Goal: Find specific page/section: Find specific page/section

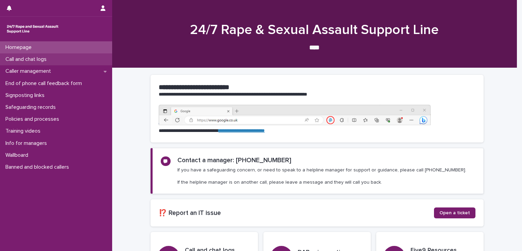
click at [48, 61] on p "Call and chat logs" at bounding box center [27, 59] width 49 height 6
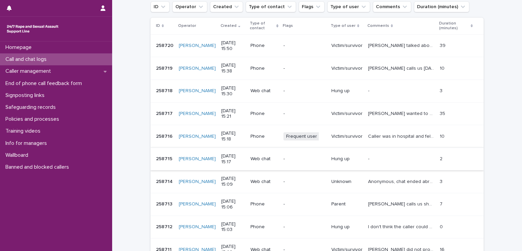
scroll to position [136, 0]
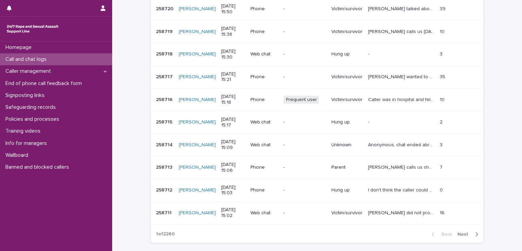
click at [459, 229] on div "Back Next" at bounding box center [454, 234] width 57 height 17
click at [461, 232] on span "Next" at bounding box center [465, 234] width 15 height 5
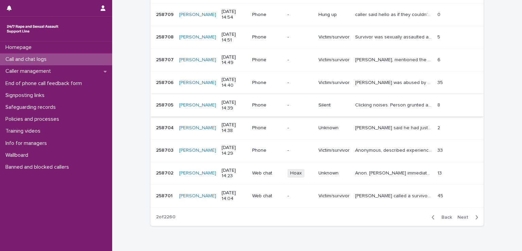
scroll to position [186, 0]
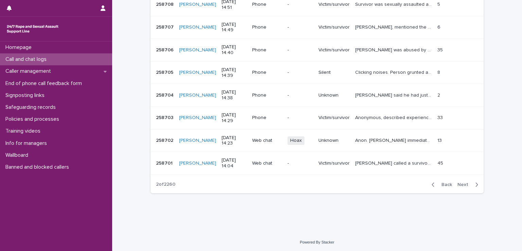
click at [455, 185] on button "Next" at bounding box center [469, 185] width 29 height 6
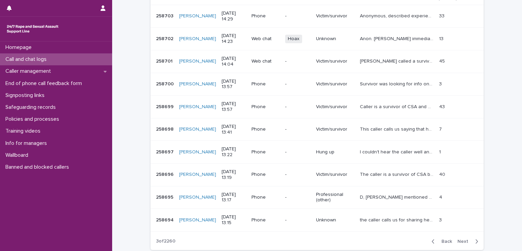
scroll to position [140, 0]
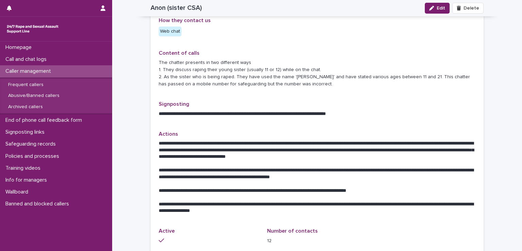
scroll to position [272, 0]
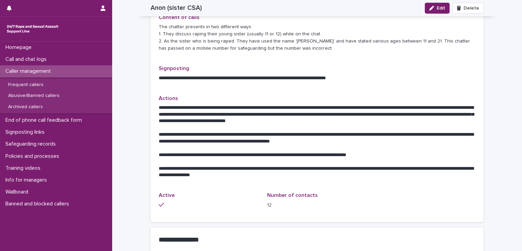
click at [199, 94] on div "Type of caller Abusive Reason for profile This profile is to support workers to…" at bounding box center [317, 37] width 317 height 353
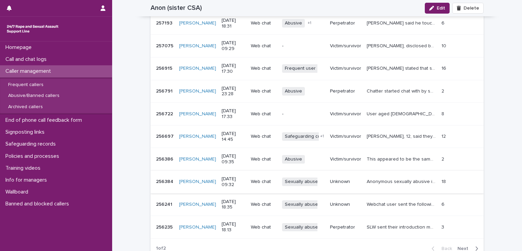
scroll to position [748, 0]
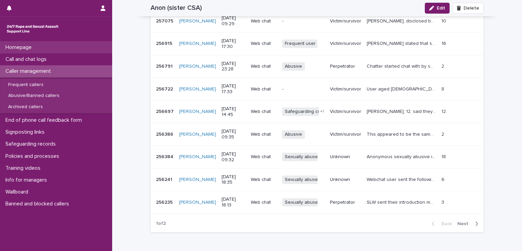
click at [18, 50] on p "Homepage" at bounding box center [20, 47] width 34 height 6
